Goal: Task Accomplishment & Management: Manage account settings

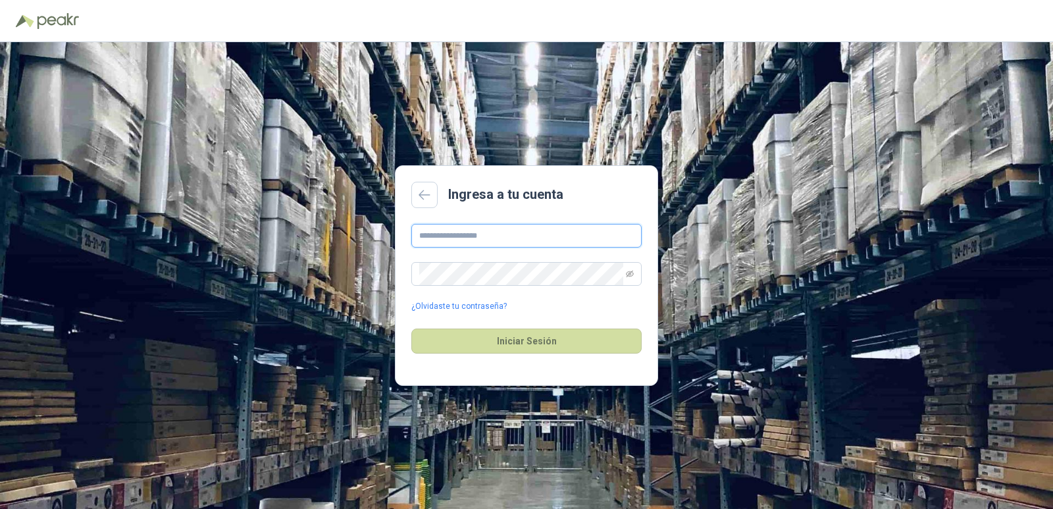
type input "**********"
click at [513, 358] on div "Iniciar Sesión" at bounding box center [526, 341] width 230 height 57
click at [522, 341] on button "Iniciar Sesión" at bounding box center [526, 341] width 230 height 25
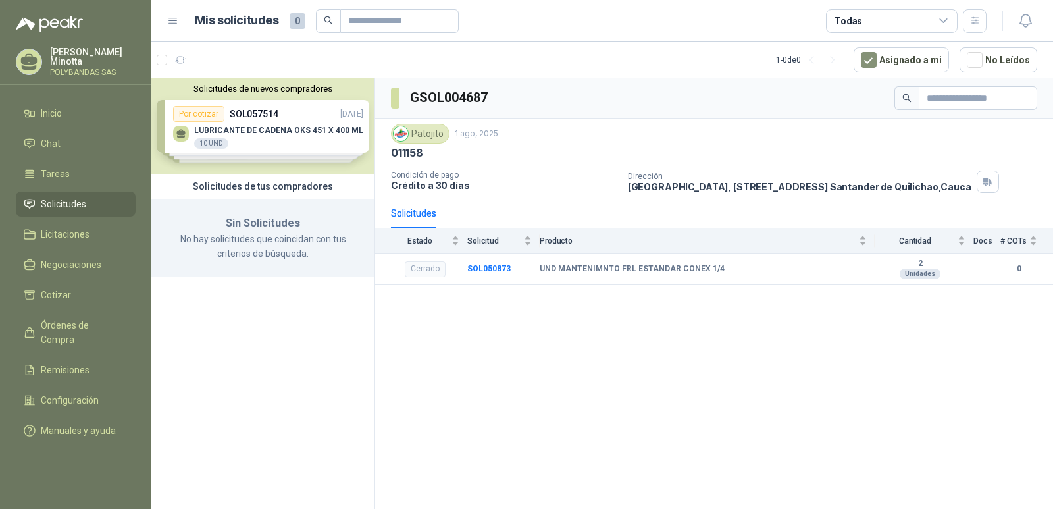
click at [231, 87] on button "Solicitudes de nuevos compradores" at bounding box center [263, 89] width 213 height 10
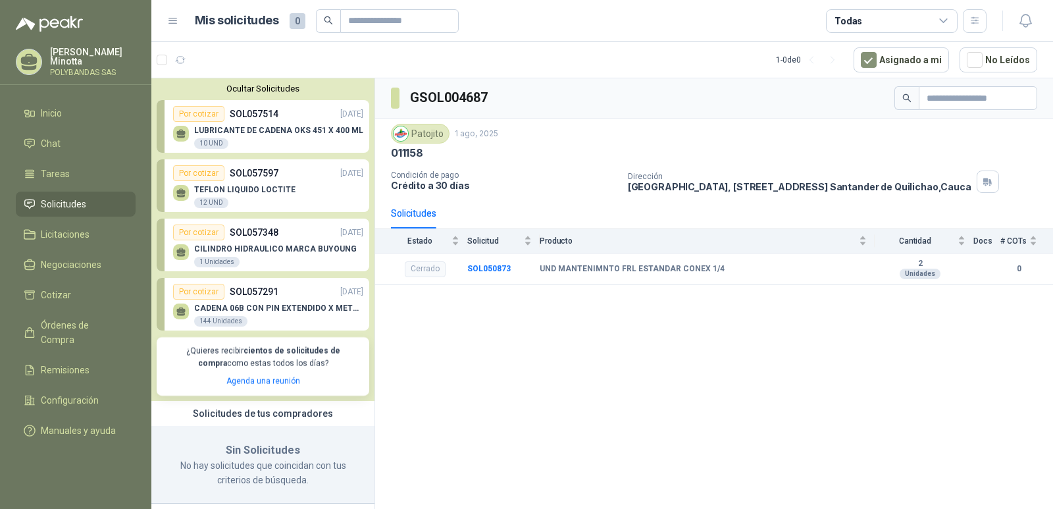
click at [231, 87] on button "Ocultar Solicitudes" at bounding box center [263, 89] width 213 height 10
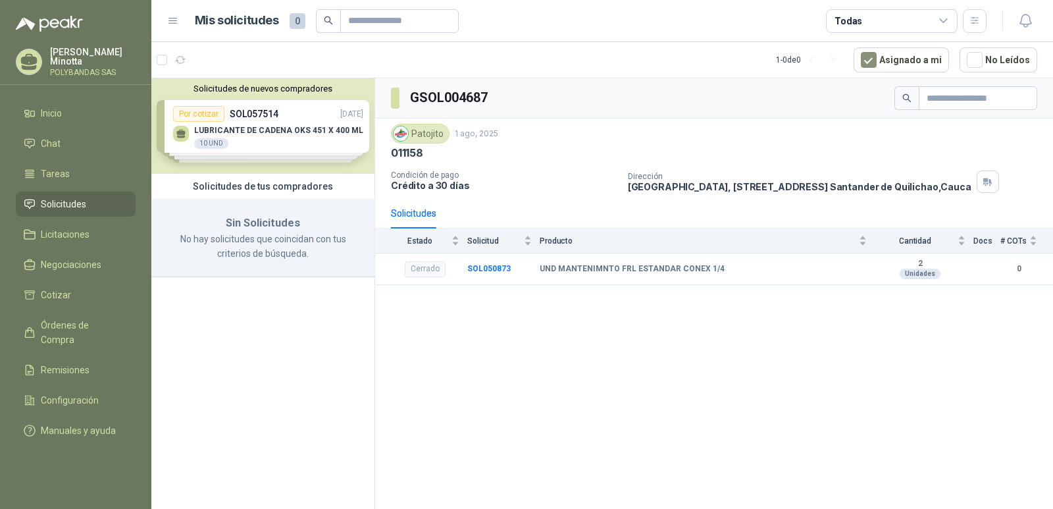
click at [70, 65] on p "[PERSON_NAME]" at bounding box center [93, 56] width 86 height 18
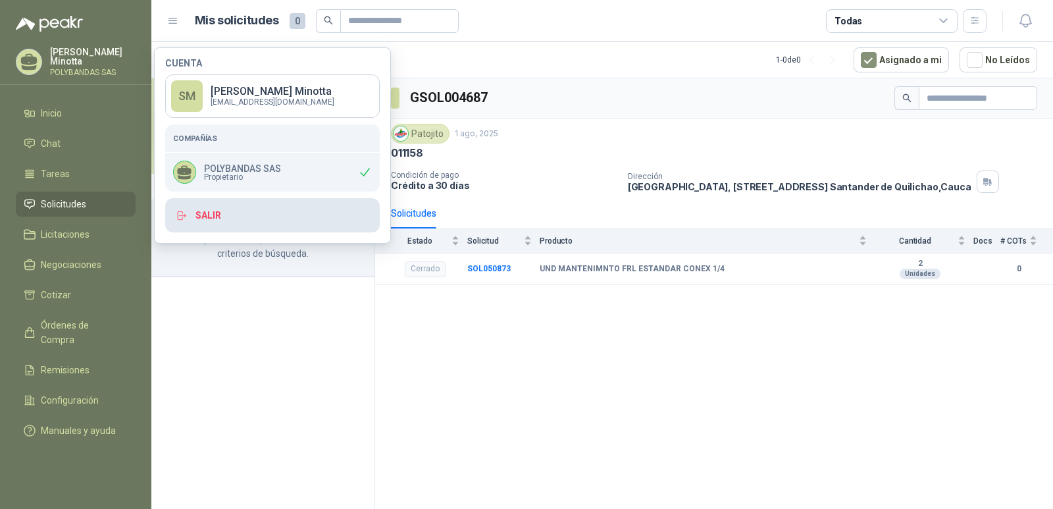
click at [216, 219] on button "Salir" at bounding box center [272, 215] width 215 height 34
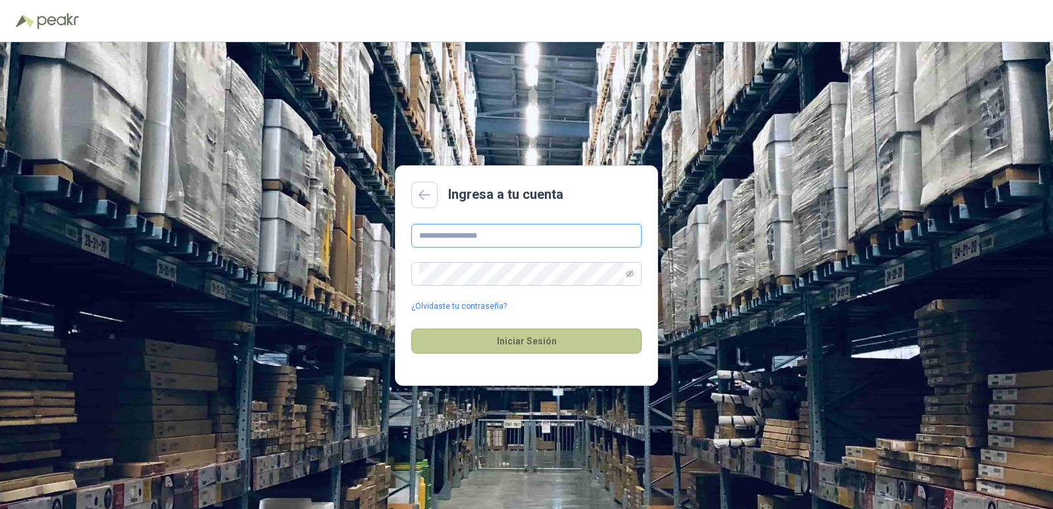
type input "**********"
click at [456, 340] on button "Iniciar Sesión" at bounding box center [526, 341] width 230 height 25
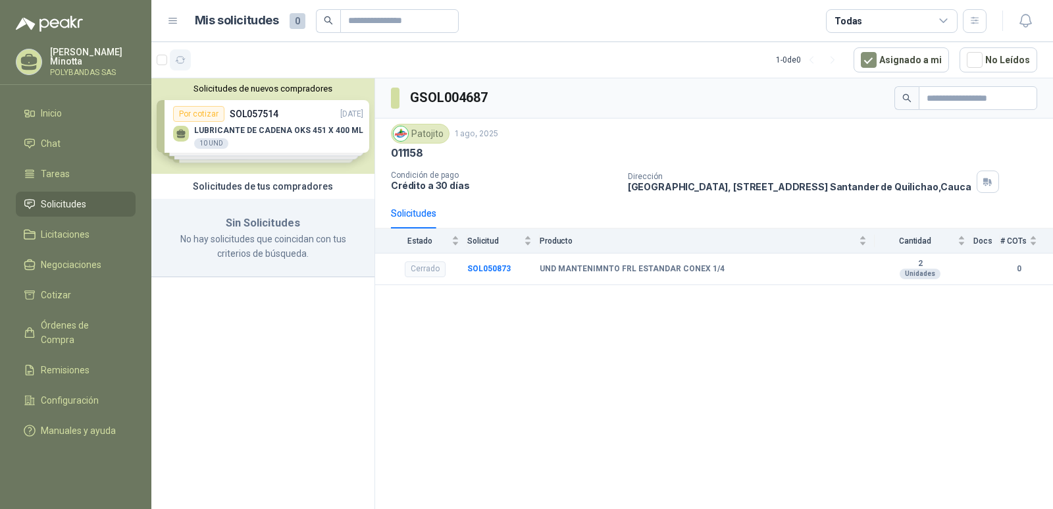
click at [183, 61] on icon "button" at bounding box center [180, 60] width 11 height 11
click at [59, 65] on p "[PERSON_NAME]" at bounding box center [93, 56] width 86 height 18
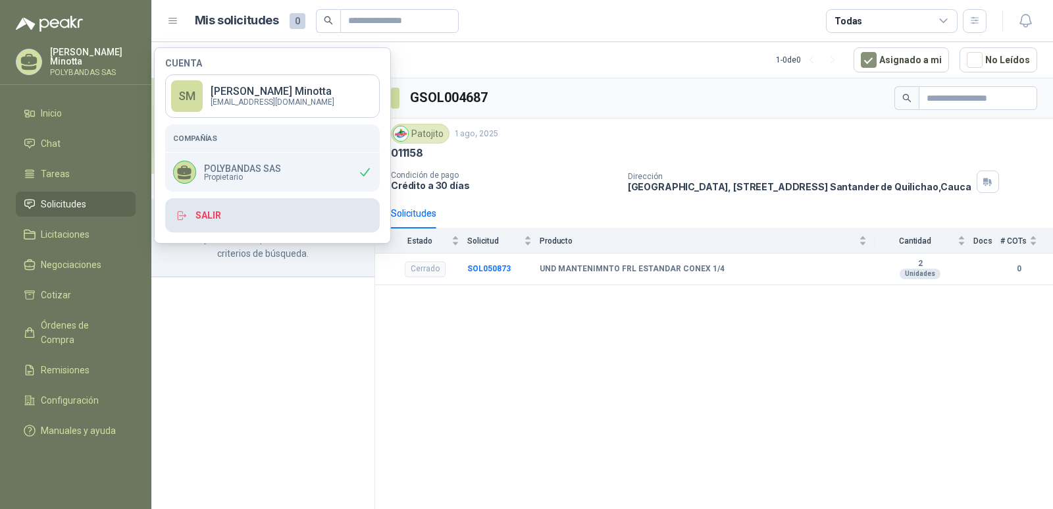
drag, startPoint x: 196, startPoint y: 196, endPoint x: 205, endPoint y: 213, distance: 18.6
click at [198, 199] on div "Cuenta SM [PERSON_NAME] [EMAIL_ADDRESS][DOMAIN_NAME] Compañías POLYBANDAS SAS P…" at bounding box center [272, 146] width 215 height 174
click at [205, 213] on button "Salir" at bounding box center [272, 215] width 215 height 34
